Goal: Task Accomplishment & Management: Use online tool/utility

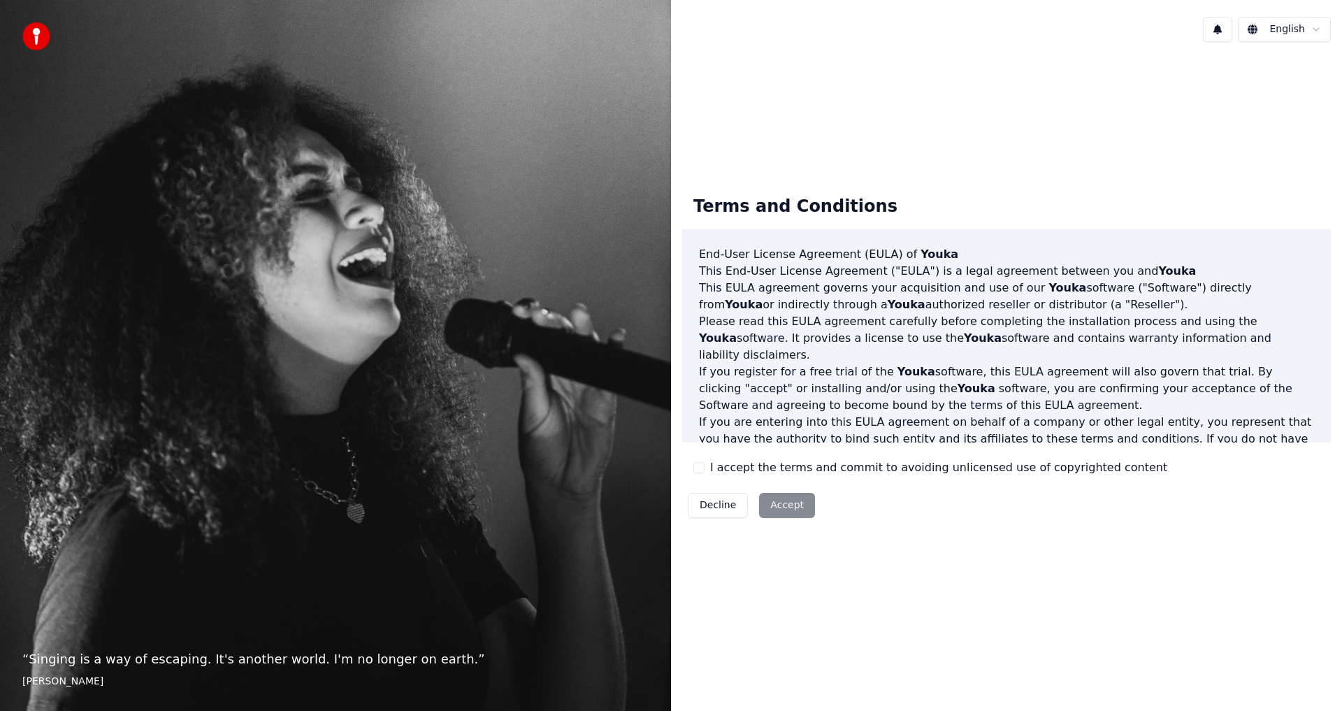
click at [784, 508] on div "Decline Accept" at bounding box center [751, 505] width 138 height 36
click at [717, 508] on button "Decline" at bounding box center [718, 505] width 60 height 25
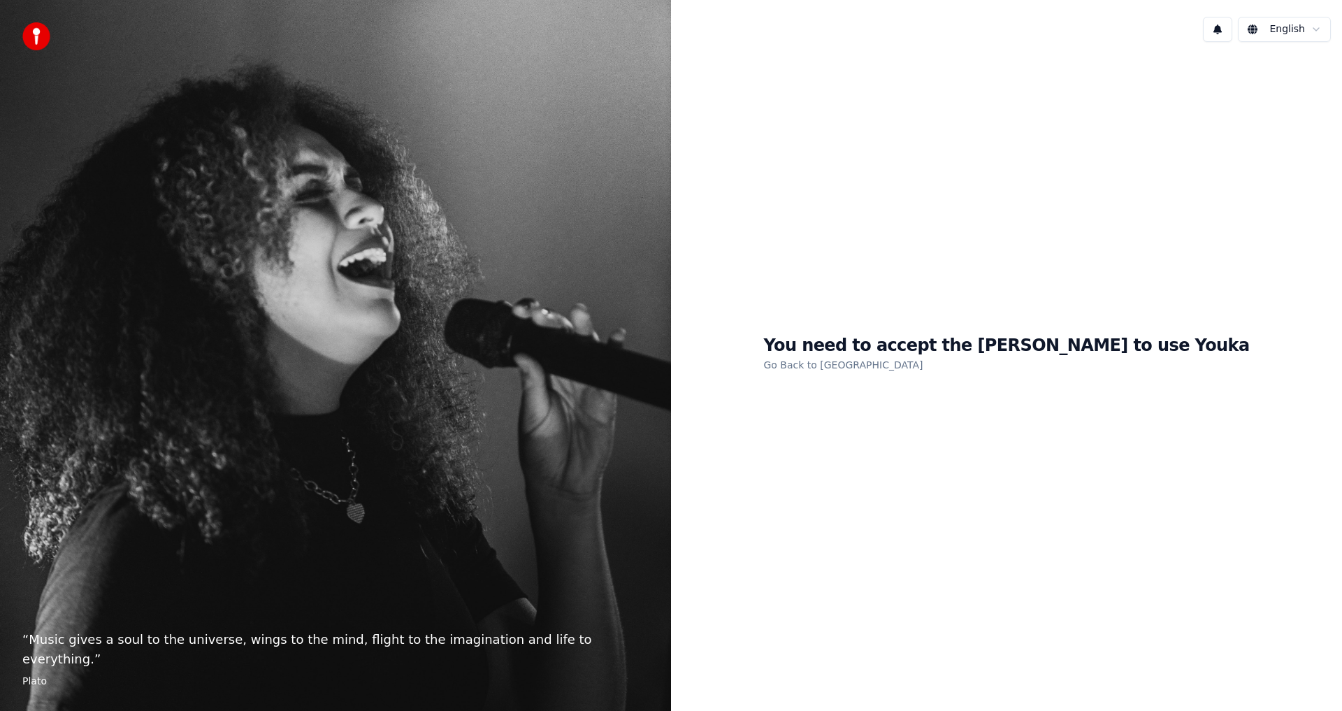
click at [1079, 357] on h1 "You need to accept the [PERSON_NAME] to use Youka" at bounding box center [1007, 346] width 486 height 22
click at [853, 592] on div "You need to accept the [PERSON_NAME] to use Youka Go Back to [PERSON_NAME]" at bounding box center [1006, 354] width 671 height 602
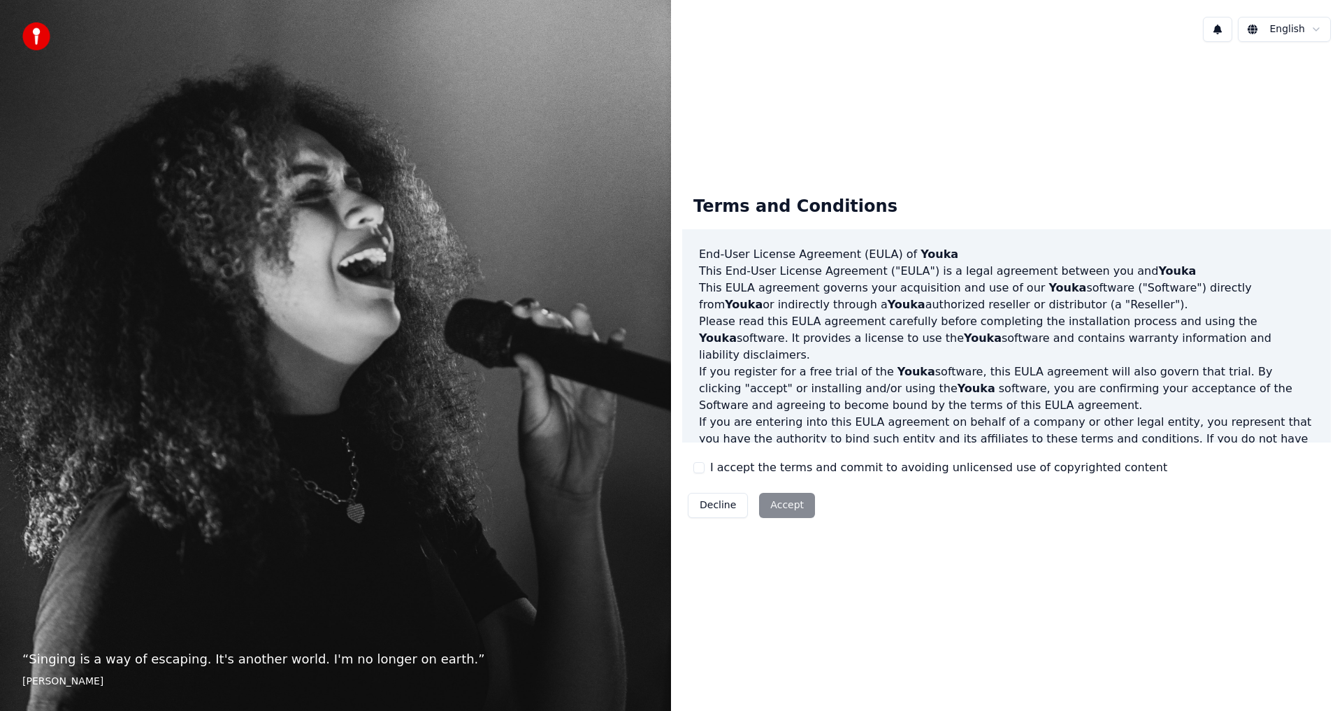
click at [780, 502] on div "Decline Accept" at bounding box center [751, 505] width 138 height 36
click at [722, 510] on button "Decline" at bounding box center [718, 505] width 60 height 25
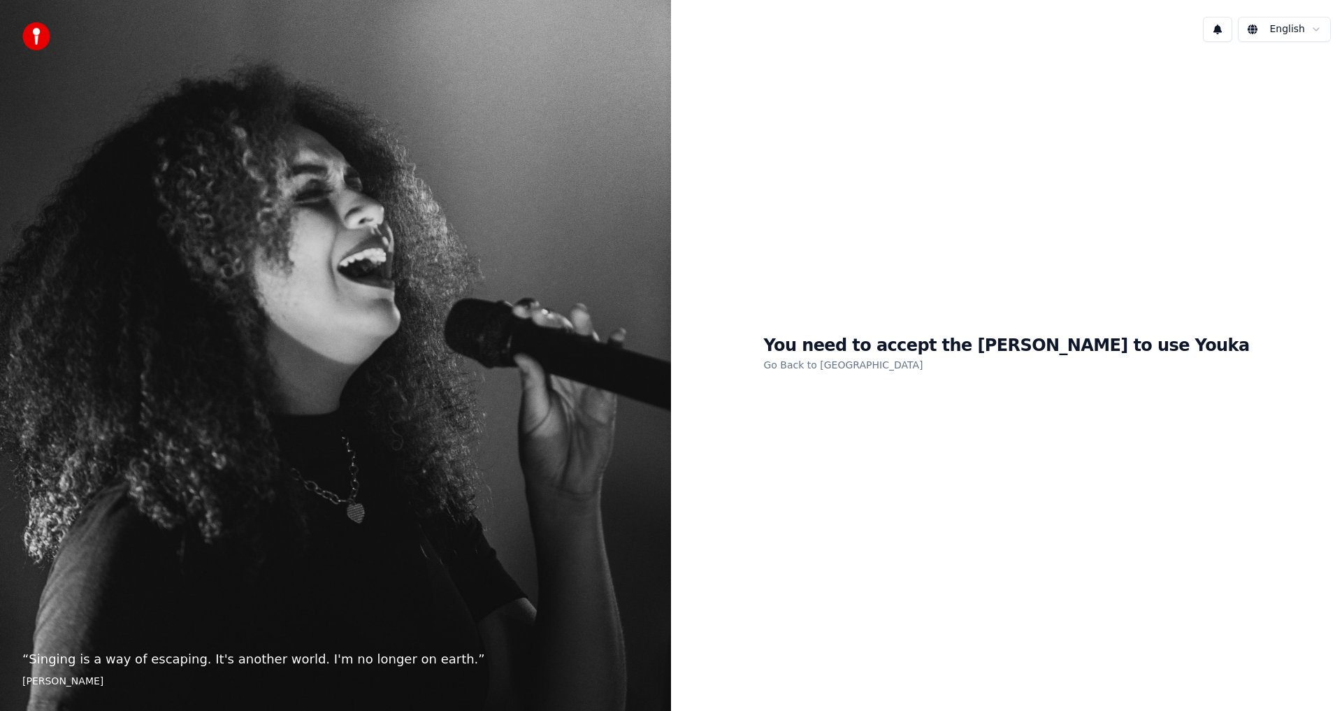
click at [866, 364] on link "Go Back to [GEOGRAPHIC_DATA]" at bounding box center [843, 365] width 159 height 22
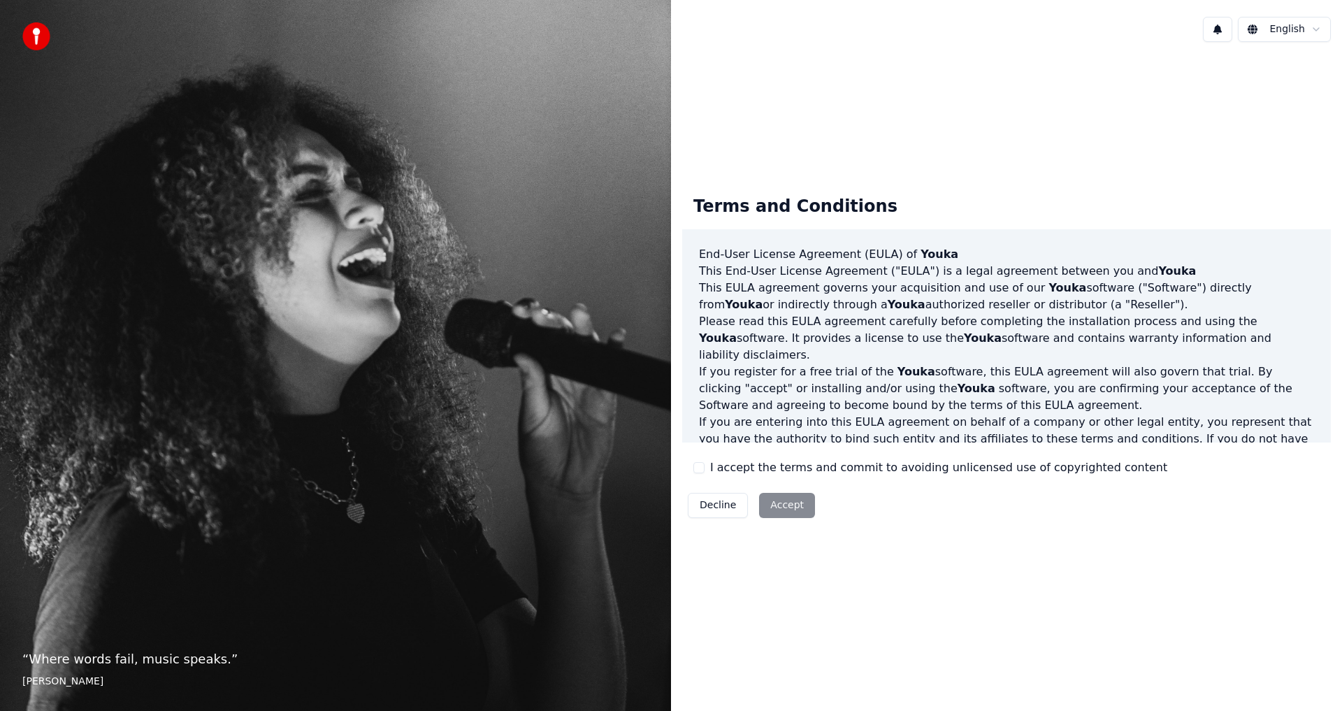
click at [794, 503] on div "Decline Accept" at bounding box center [751, 505] width 138 height 36
click at [88, 660] on p "“ Where words fail, music speaks. ”" at bounding box center [335, 660] width 626 height 20
click at [99, 682] on footer "Hans Christian Andersen" at bounding box center [335, 682] width 626 height 14
click at [894, 629] on div "Terms and Conditions End-User License Agreement (EULA) of Youka This End-User L…" at bounding box center [1006, 354] width 671 height 602
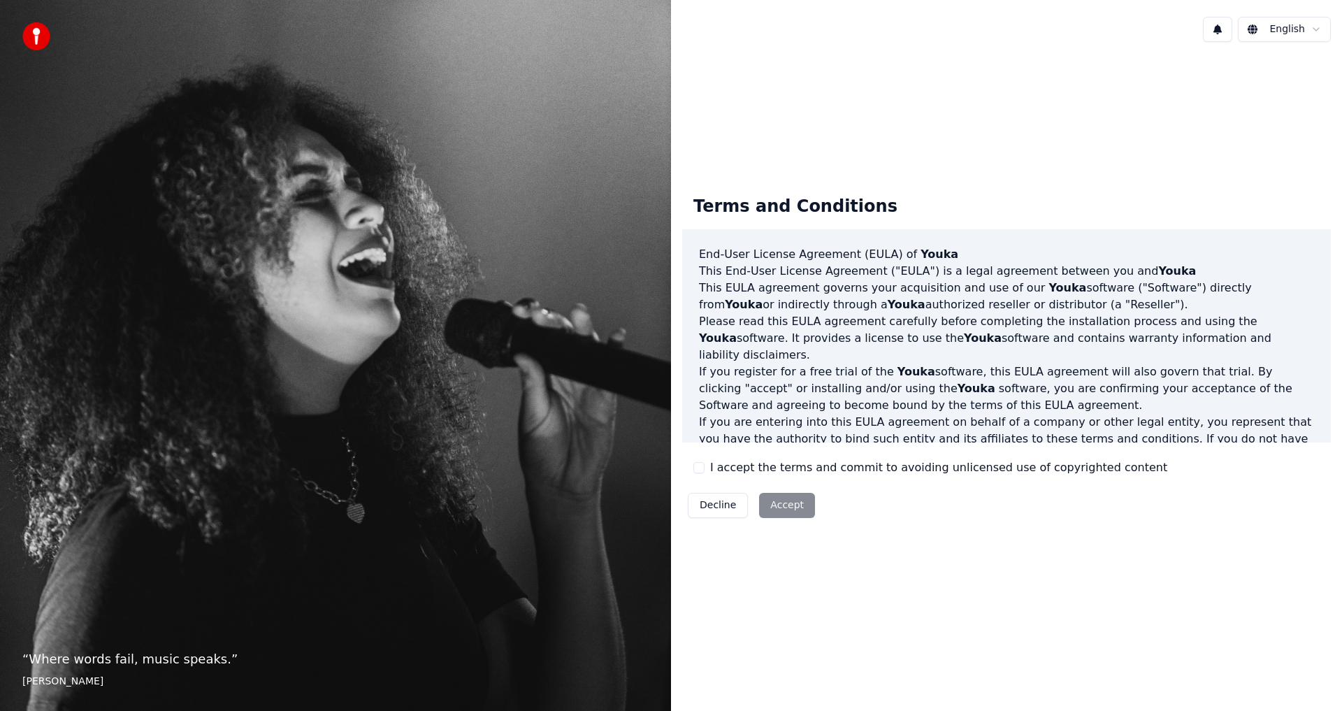
click at [24, 38] on img at bounding box center [36, 36] width 28 height 28
click at [1329, 1] on div "English Terms and Conditions End-User License Agreement (EULA) of Youka This En…" at bounding box center [1006, 355] width 671 height 711
click at [786, 508] on div "Decline Accept" at bounding box center [751, 505] width 138 height 36
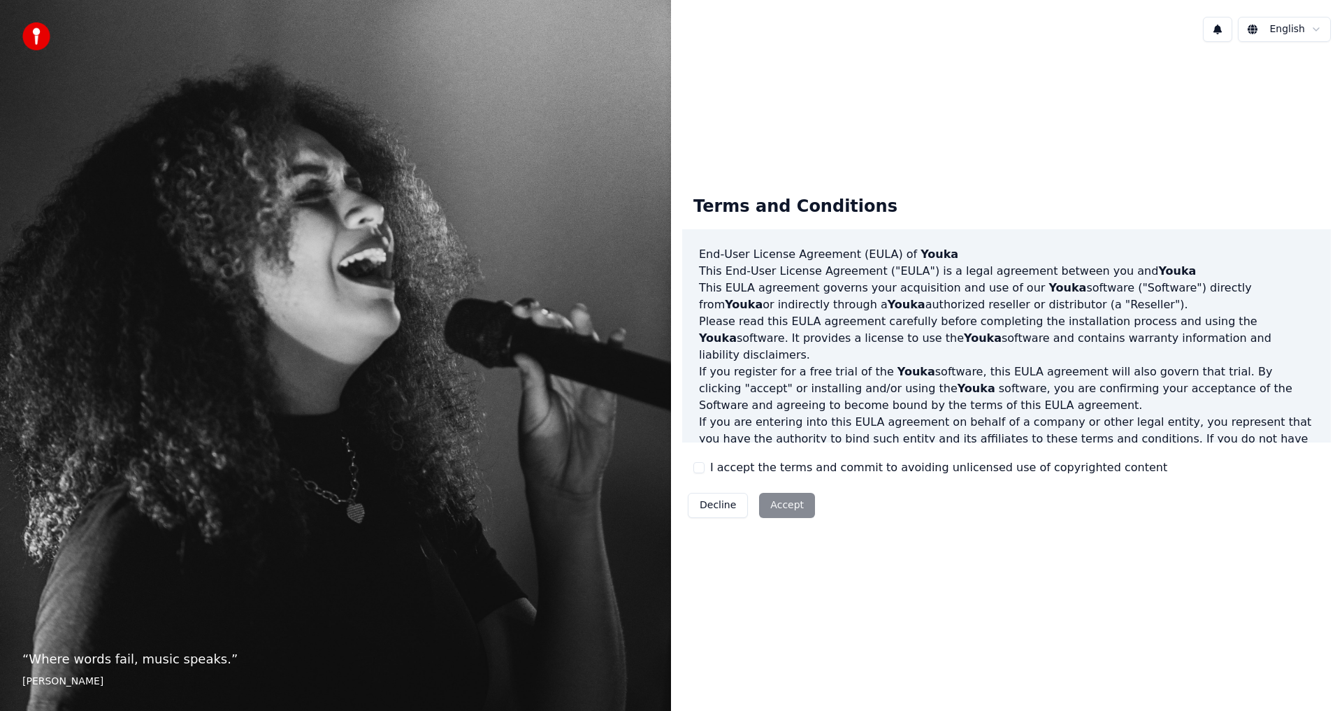
click at [1159, 276] on span "Youka" at bounding box center [1178, 270] width 38 height 13
click at [796, 506] on div "Decline Accept" at bounding box center [751, 505] width 138 height 36
